Goal: Book appointment/travel/reservation

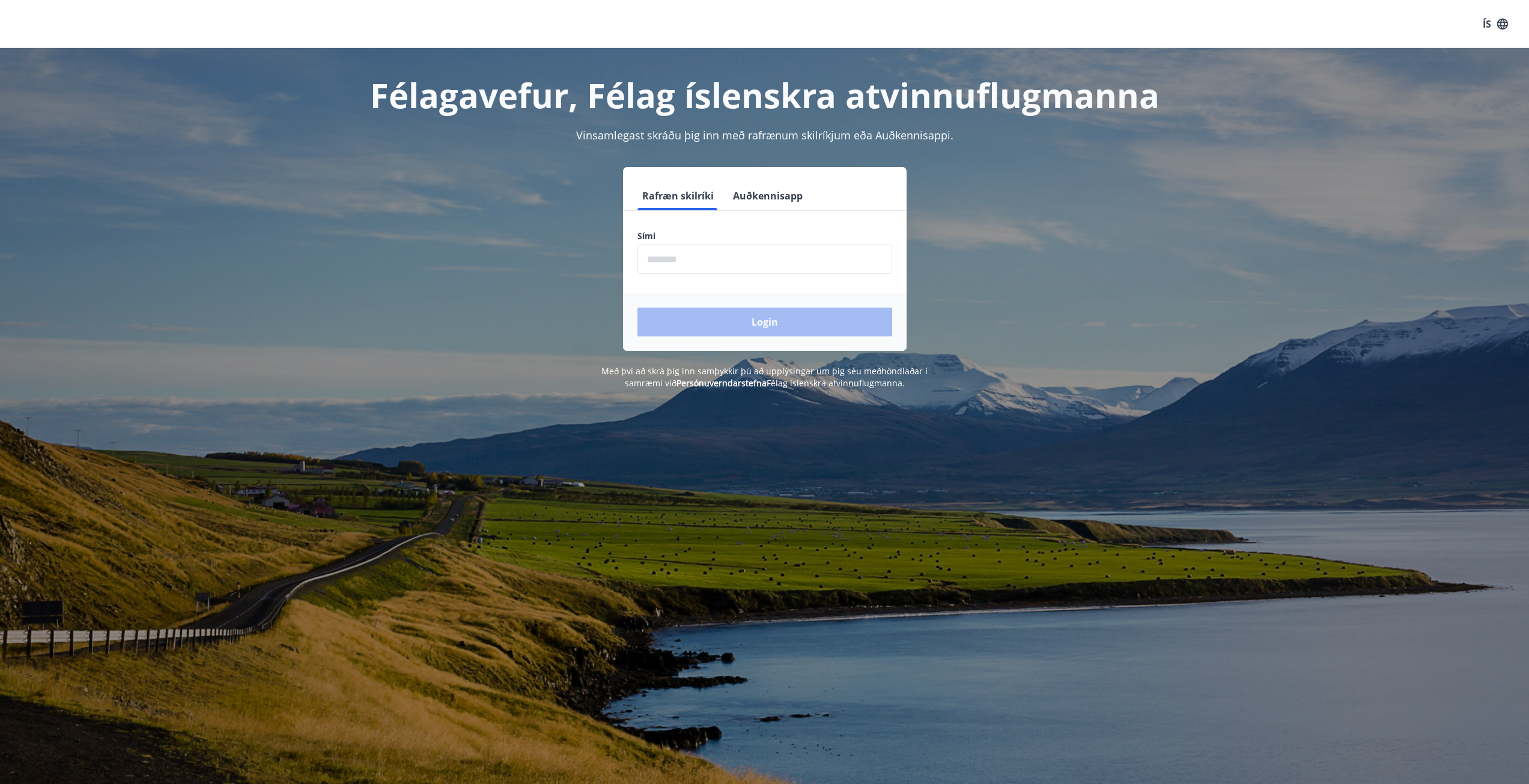
click at [742, 204] on button "Auðkennisapp" at bounding box center [768, 196] width 80 height 29
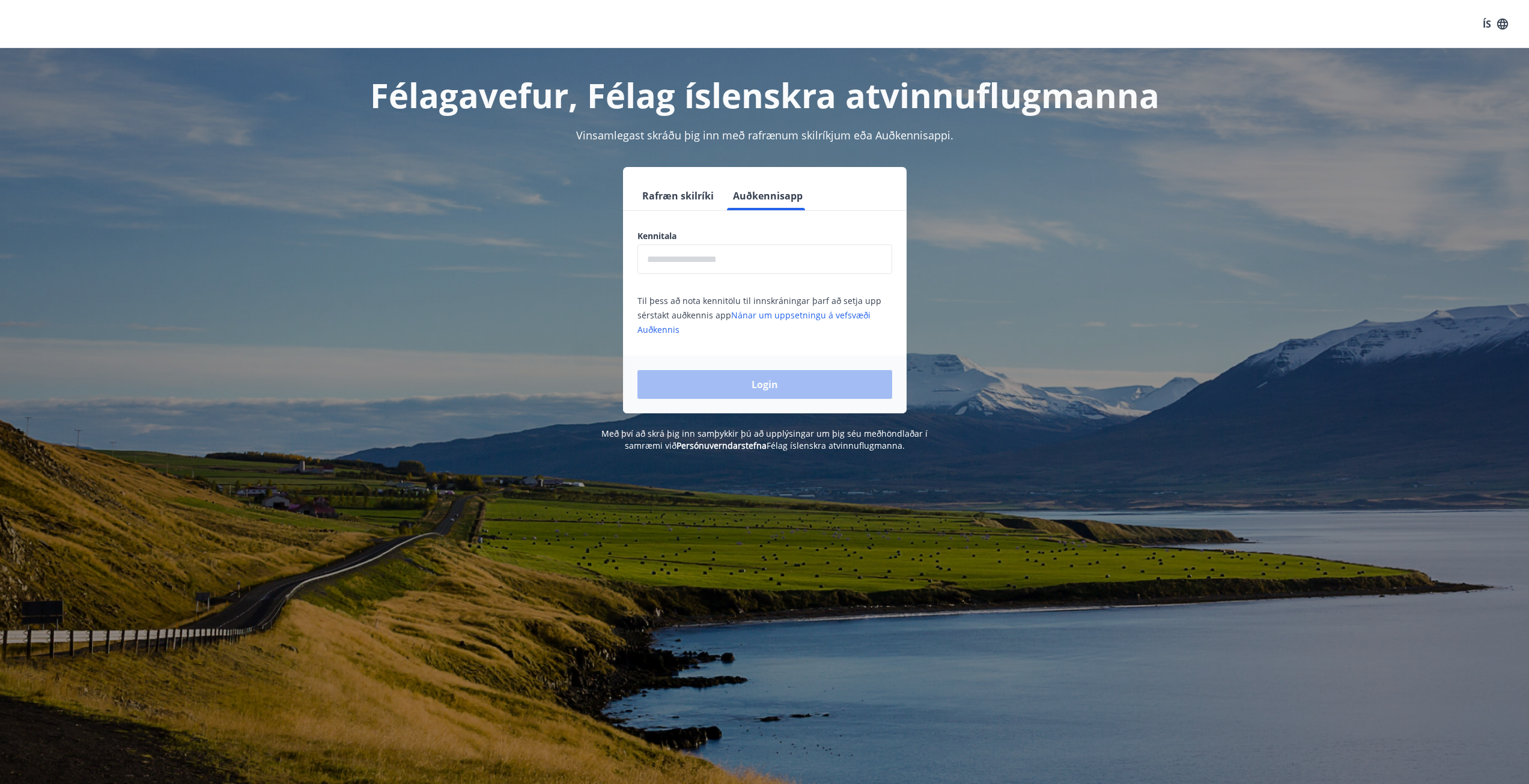
click at [695, 267] on input "text" at bounding box center [765, 259] width 255 height 29
type input "**********"
click at [754, 387] on button "Login" at bounding box center [765, 385] width 255 height 29
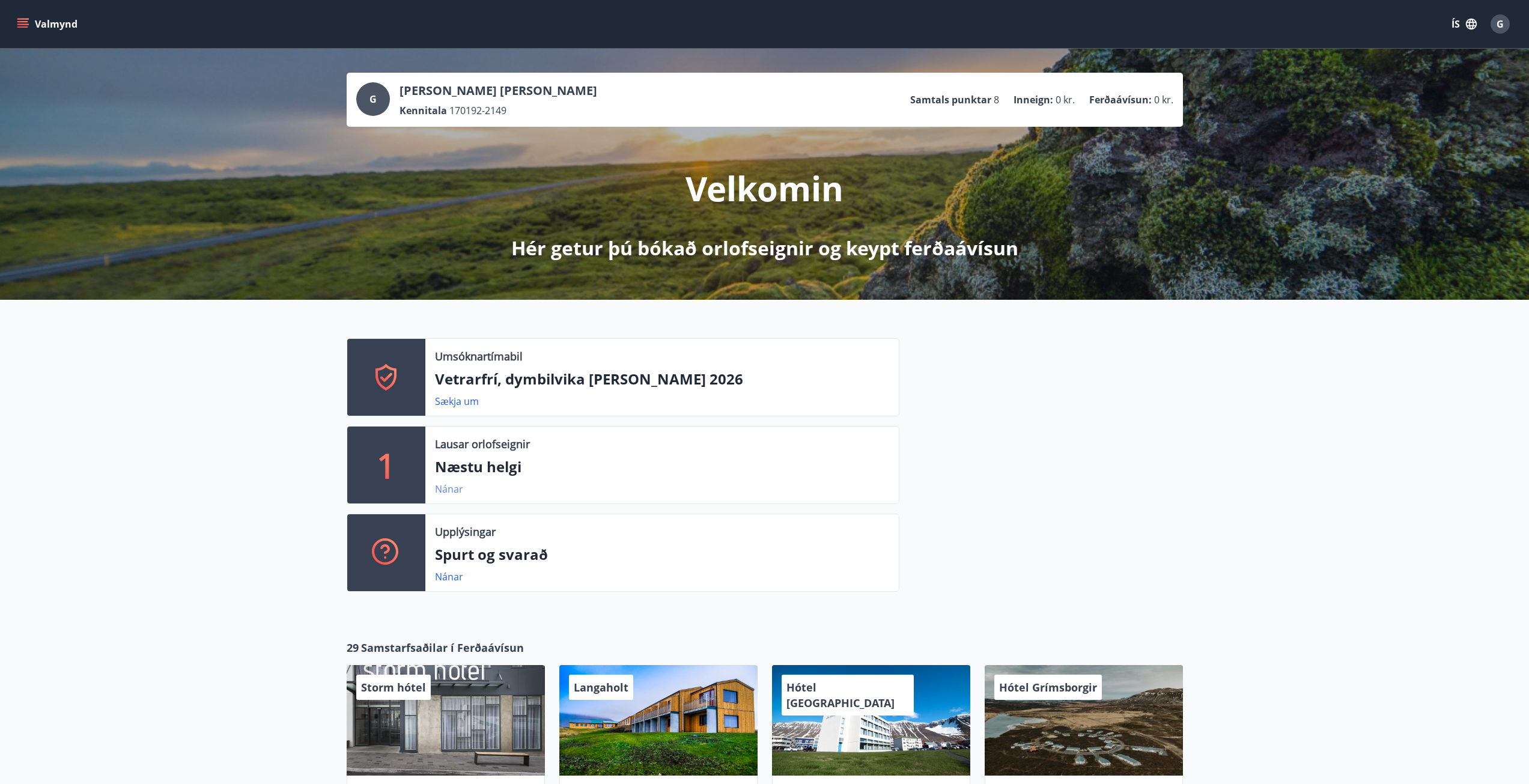
click at [444, 488] on link "Nánar" at bounding box center [449, 489] width 28 height 14
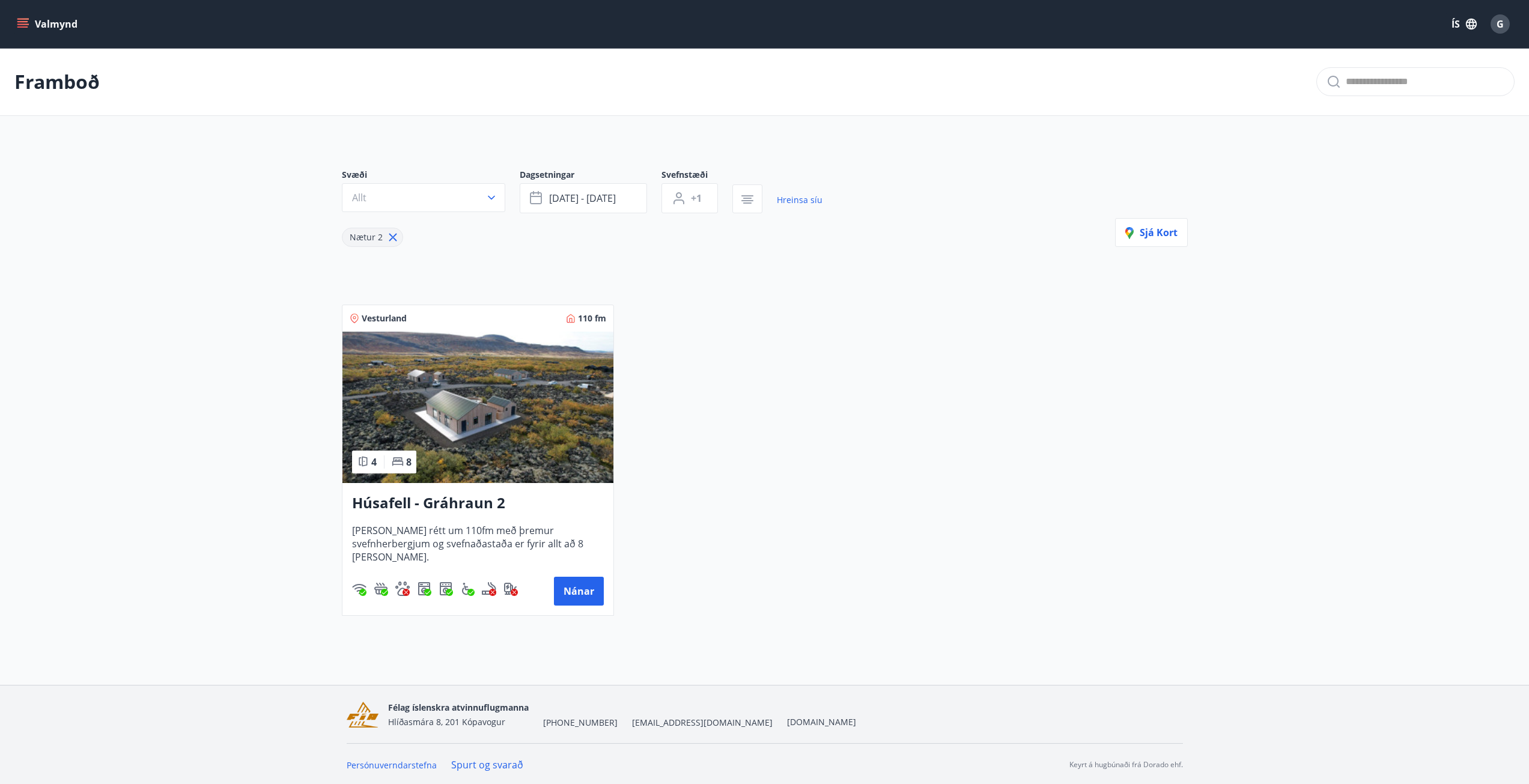
scroll to position [2, 0]
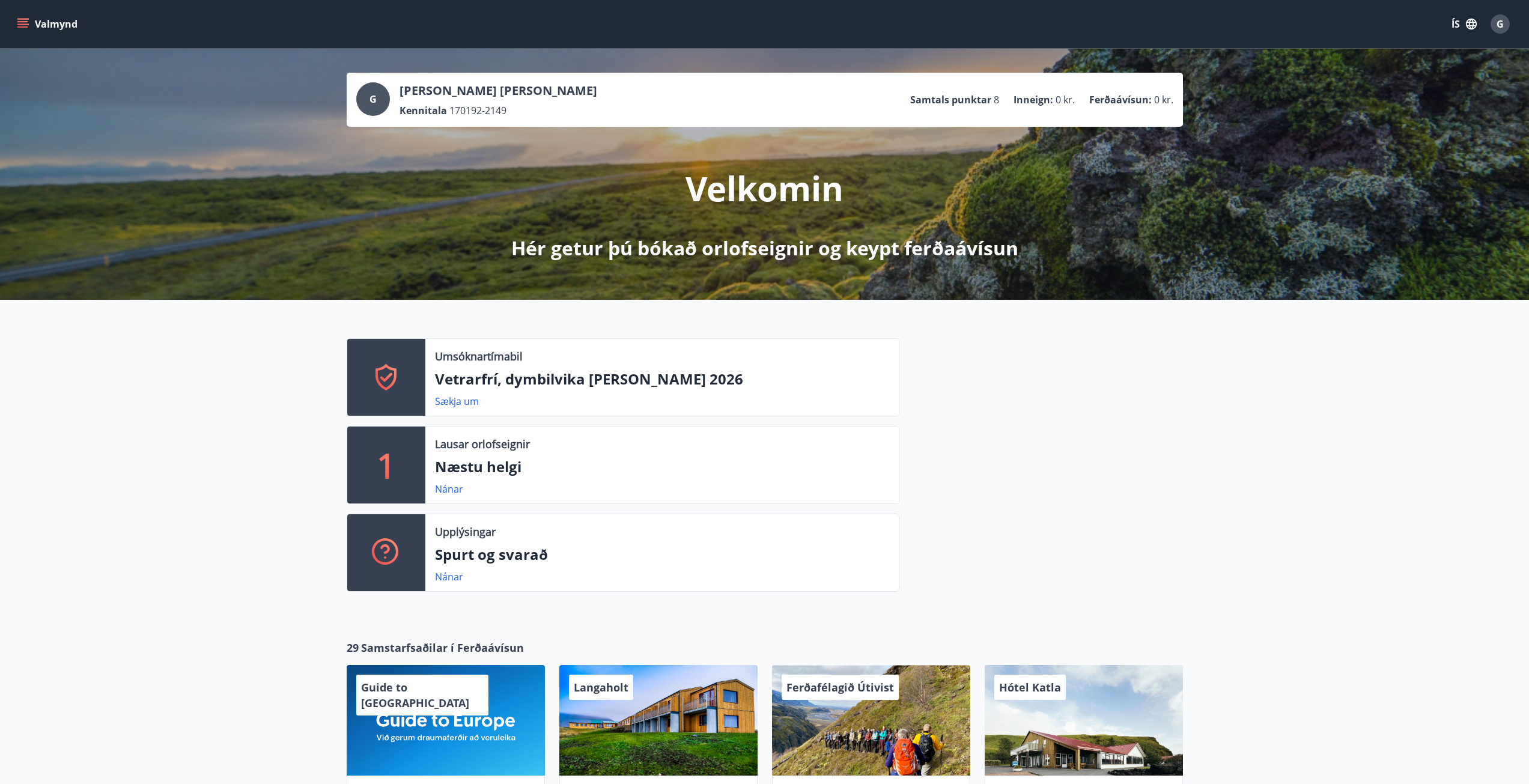
click at [30, 23] on button "Valmynd" at bounding box center [49, 24] width 68 height 21
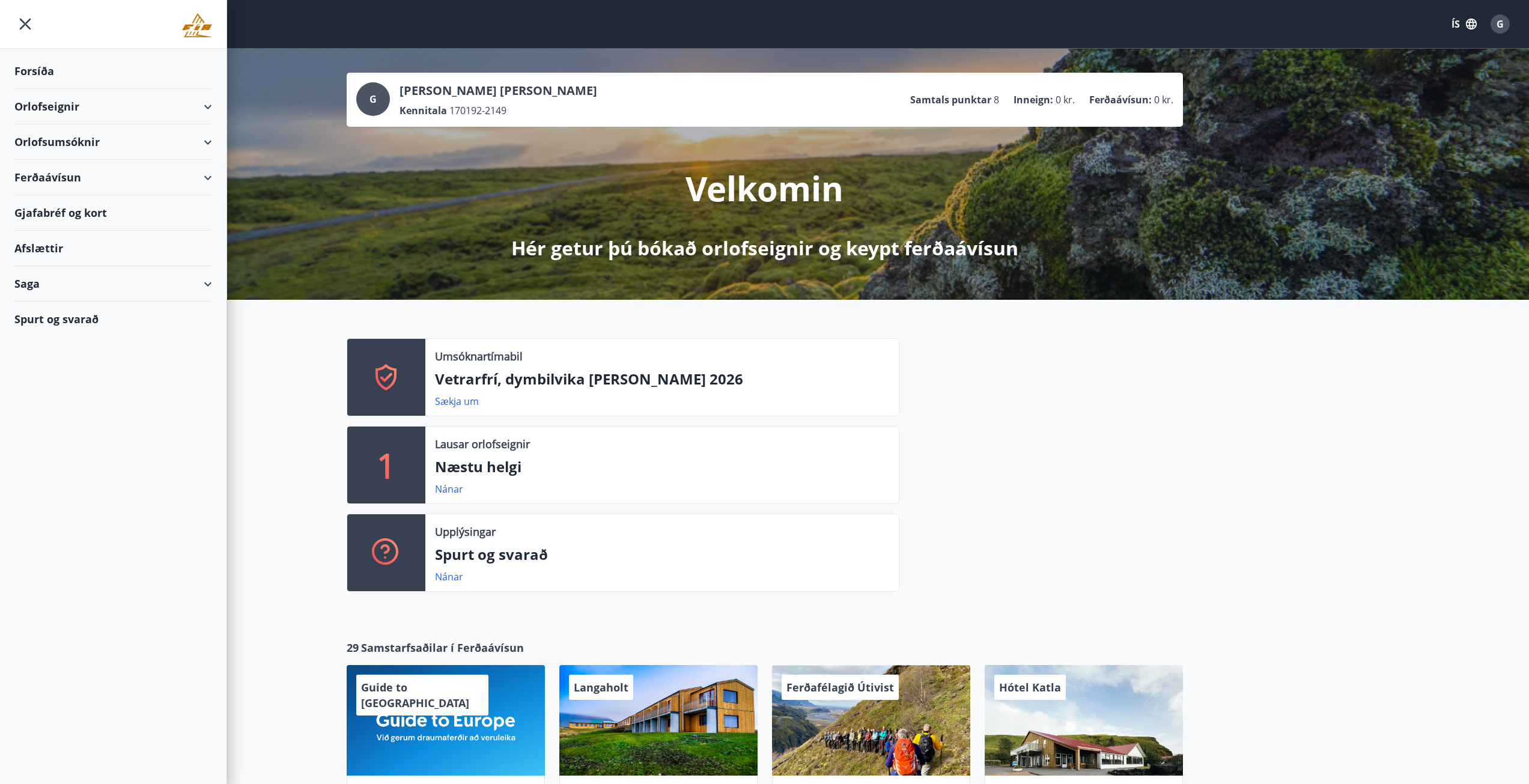
click at [208, 105] on div "Orlofseignir" at bounding box center [113, 106] width 197 height 35
click at [75, 163] on div "Bókunardagatal" at bounding box center [114, 162] width 179 height 25
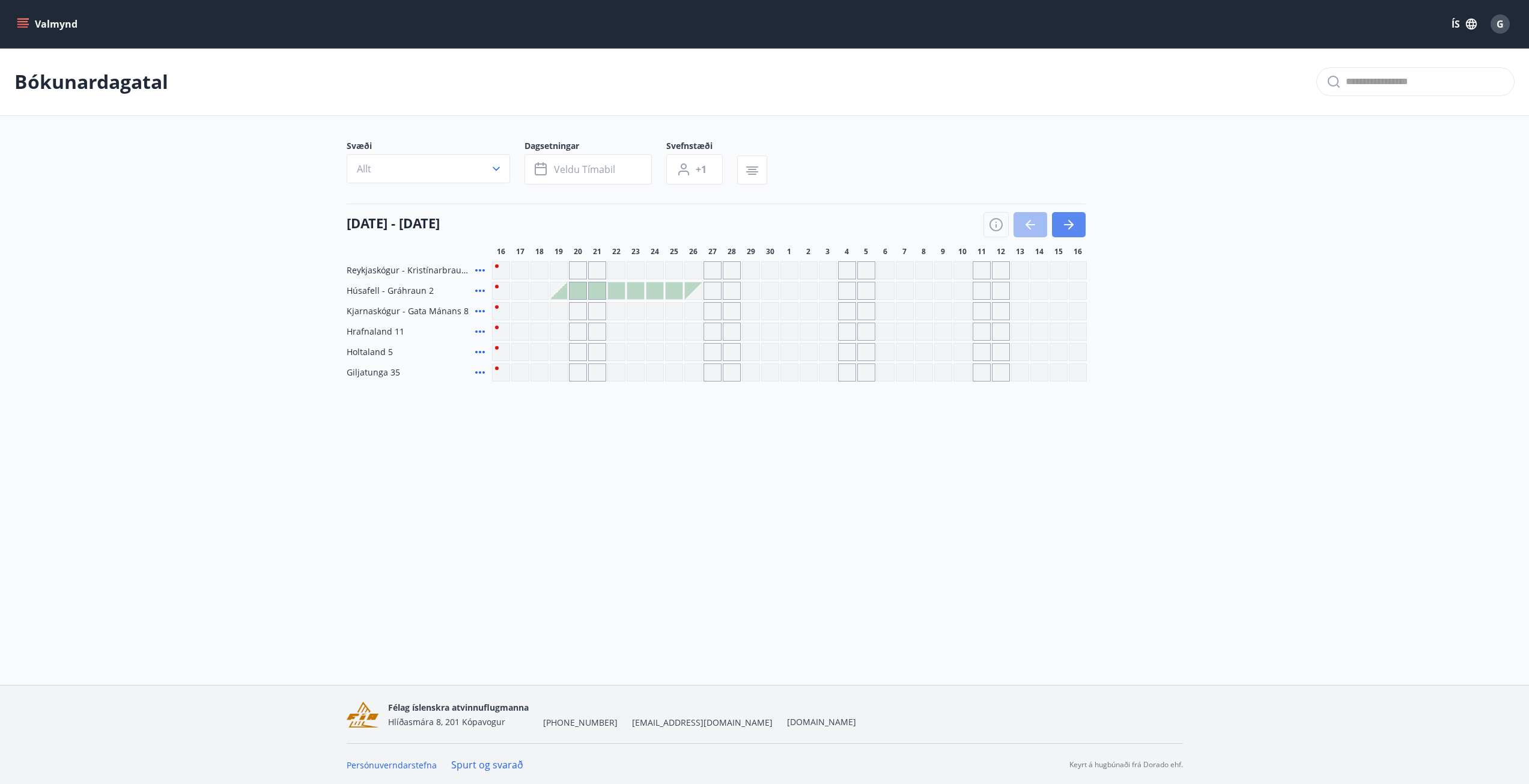
click at [1073, 221] on icon "button" at bounding box center [1068, 224] width 15 height 15
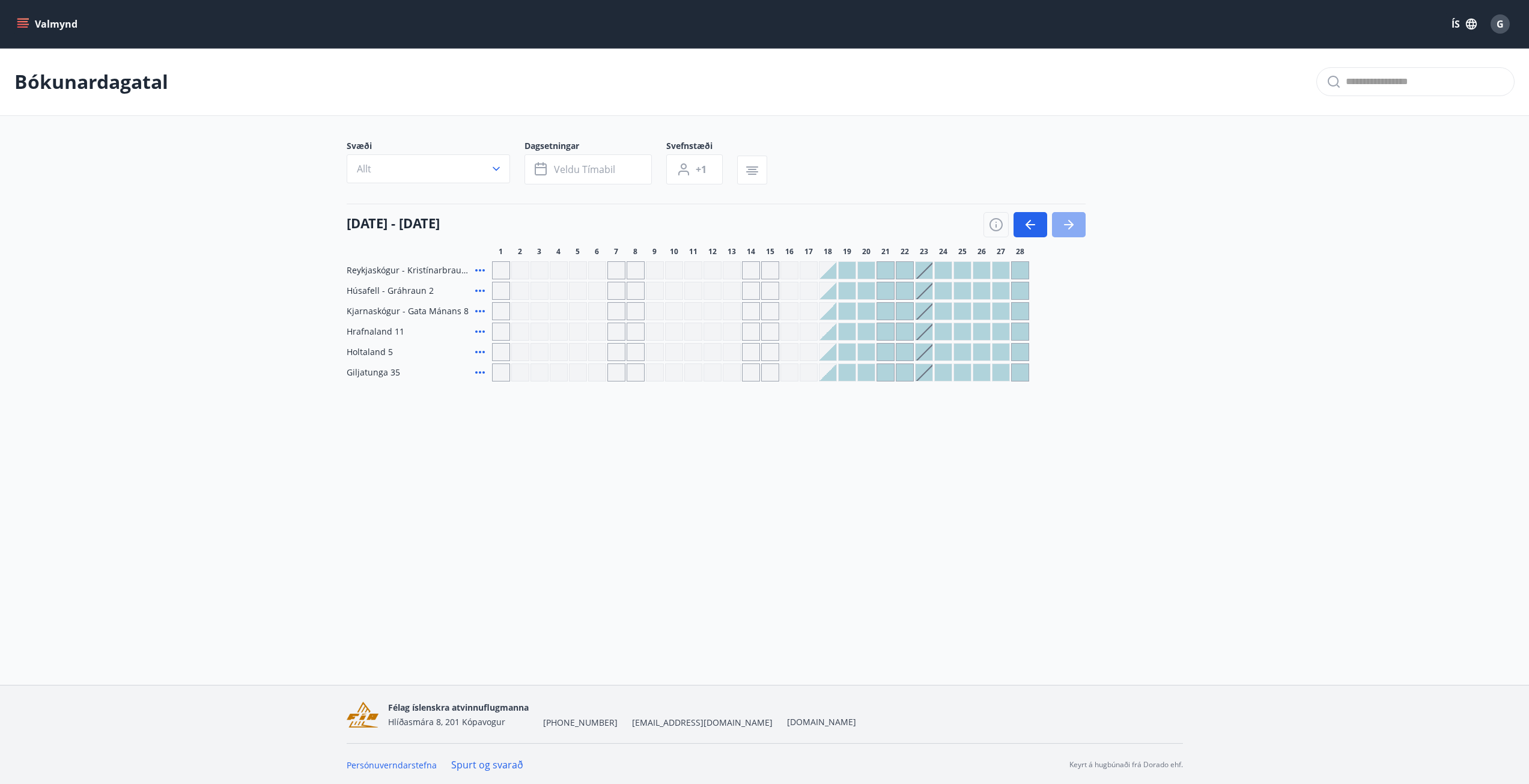
click at [1064, 231] on icon "button" at bounding box center [1068, 224] width 15 height 15
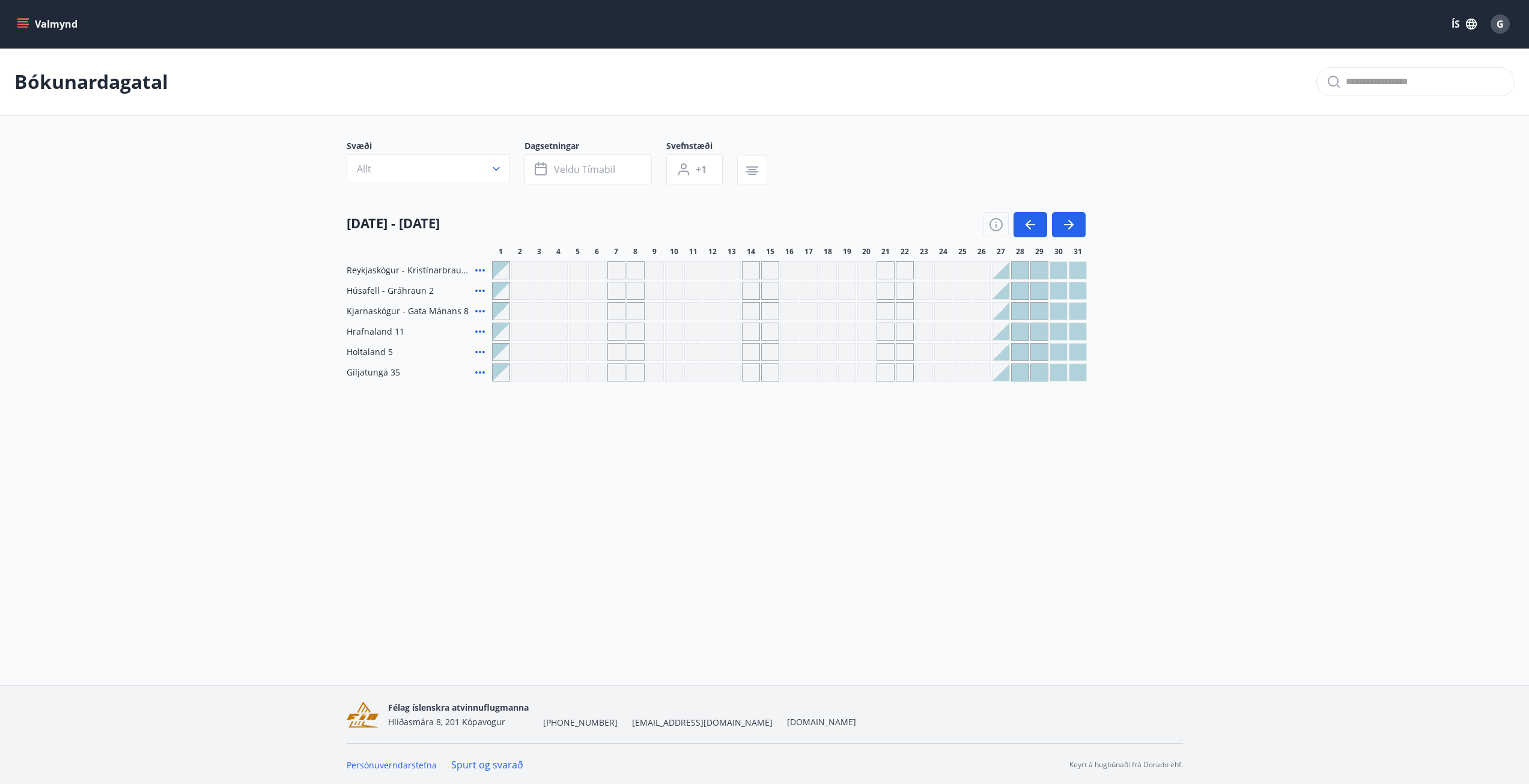
click at [576, 268] on div "Gráir dagar eru ekki bókanlegir" at bounding box center [577, 270] width 18 height 18
click at [616, 265] on div "Gráir dagar eru ekki bókanlegir" at bounding box center [616, 270] width 18 height 18
click at [949, 517] on div "Valmynd ÍS G Bókunardagatal Svæði Allt Dagsetningar Veldu tímabil Svefnstæði +1…" at bounding box center [764, 342] width 1529 height 685
click at [1036, 222] on icon "button" at bounding box center [1030, 224] width 15 height 15
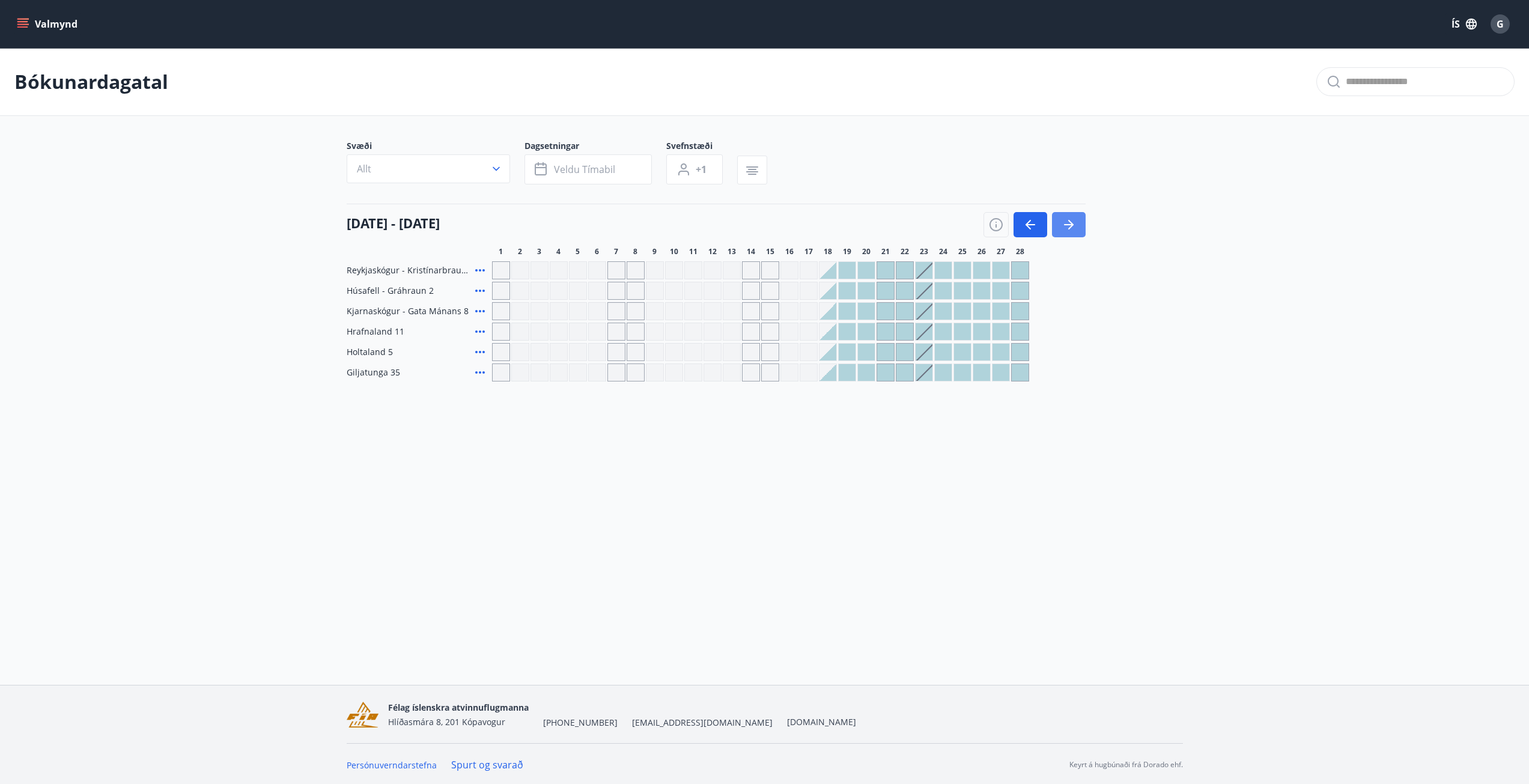
click at [1057, 229] on button "button" at bounding box center [1068, 224] width 34 height 25
